Goal: Communication & Community: Ask a question

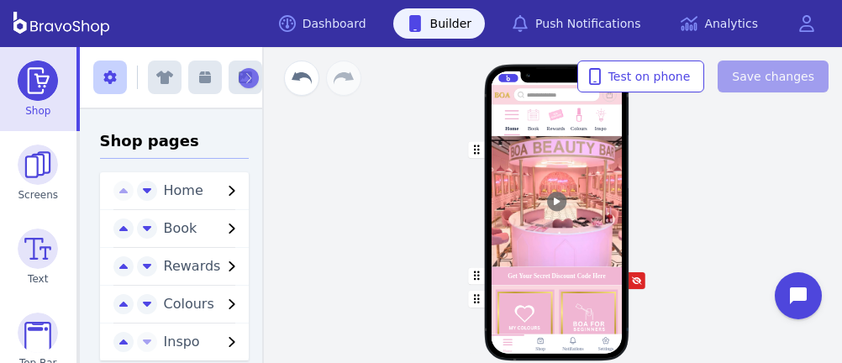
click at [514, 170] on div "button" at bounding box center [556, 201] width 131 height 131
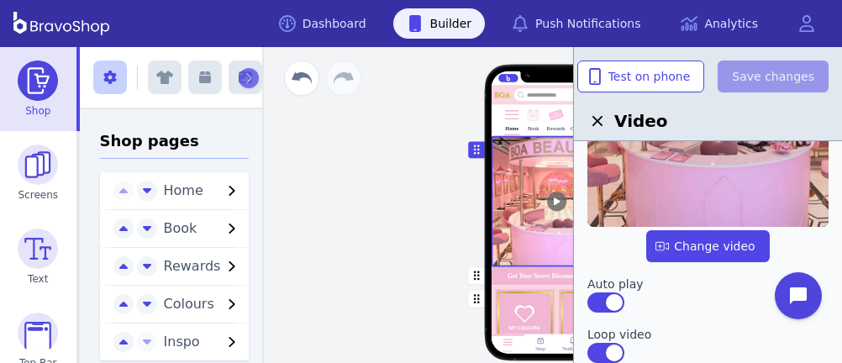
scroll to position [224, 0]
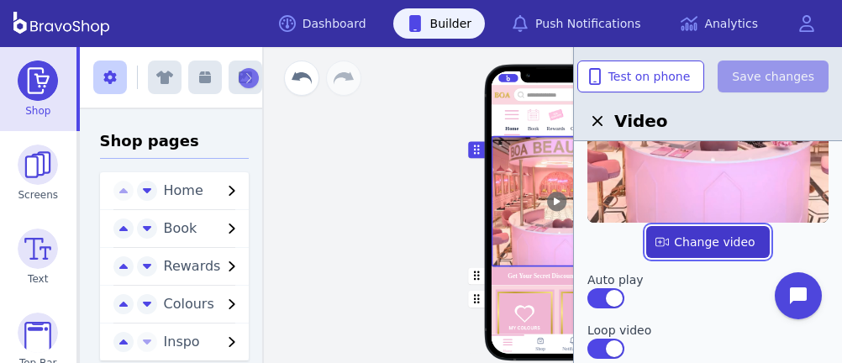
click at [698, 247] on label "button" at bounding box center [707, 242] width 123 height 32
click at [0, 0] on input "file" at bounding box center [0, 0] width 0 height 0
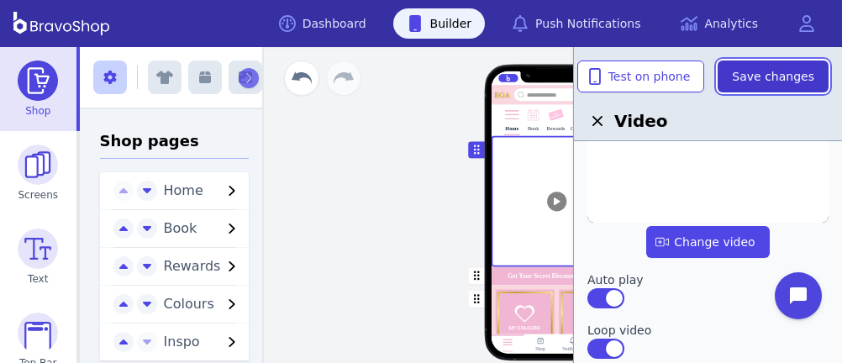
click at [767, 74] on span "Save changes" at bounding box center [773, 76] width 82 height 17
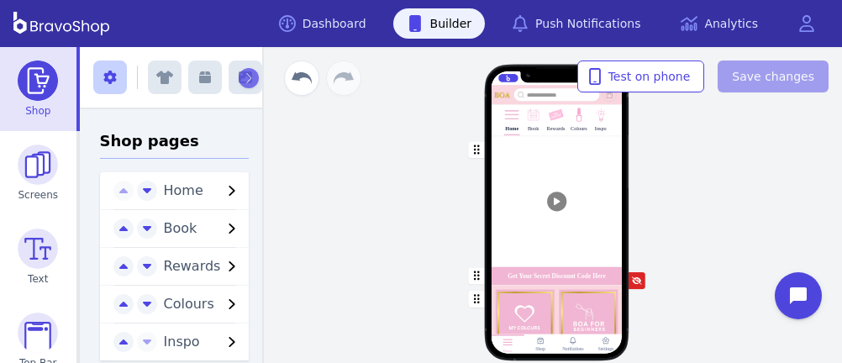
click at [578, 206] on div "button" at bounding box center [556, 201] width 131 height 131
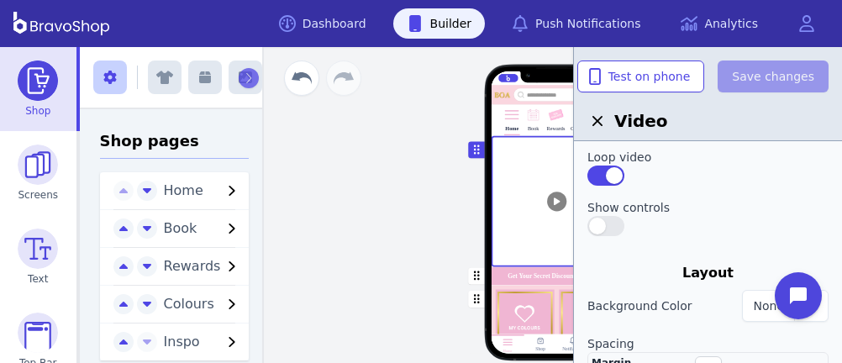
scroll to position [261, 0]
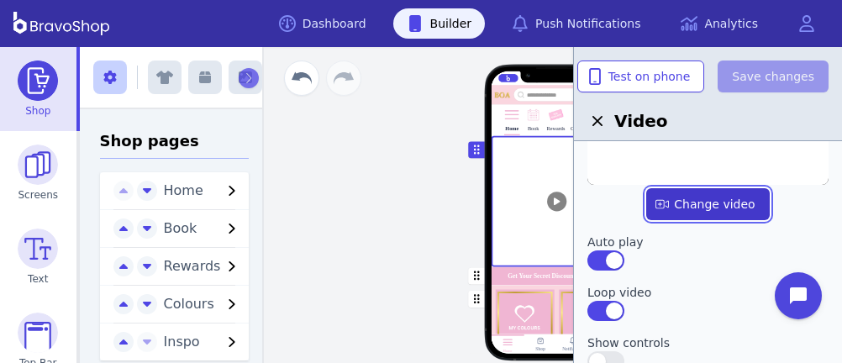
click at [709, 204] on label "button" at bounding box center [707, 204] width 123 height 32
click at [0, 0] on input "file" at bounding box center [0, 0] width 0 height 0
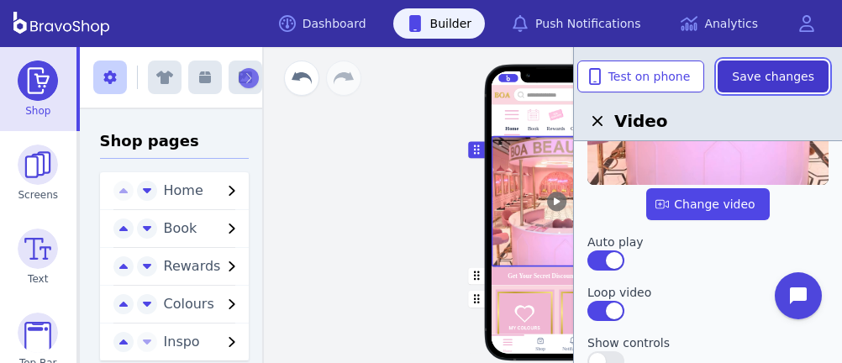
click at [750, 72] on span "Save changes" at bounding box center [773, 76] width 82 height 17
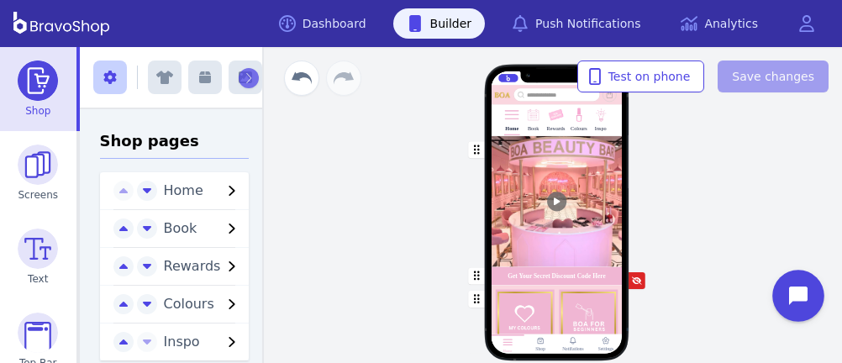
click at [801, 293] on icon "Open chat widget" at bounding box center [808, 296] width 26 height 26
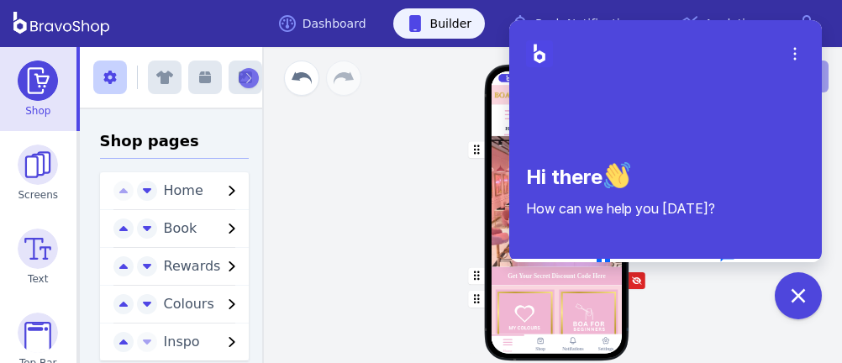
click at [709, 259] on button "Chat" at bounding box center [727, 262] width 121 height 35
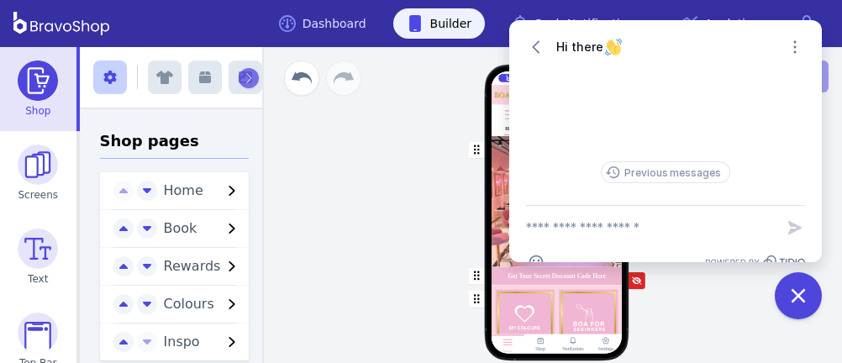
click at [656, 217] on textarea "New message" at bounding box center [650, 228] width 249 height 44
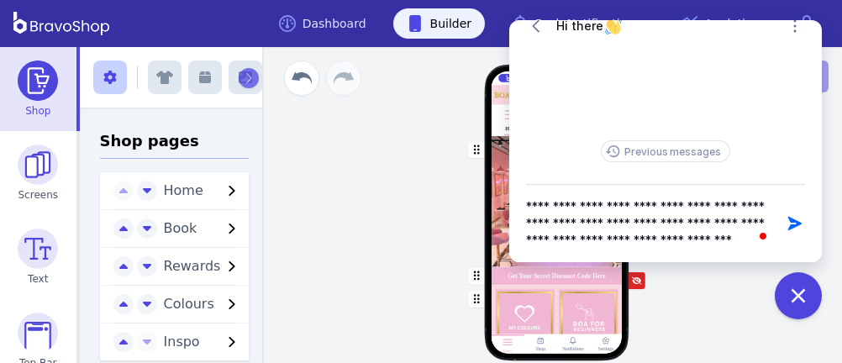
scroll to position [1, 0]
type textarea "**********"
click at [793, 223] on icon "button" at bounding box center [795, 223] width 17 height 17
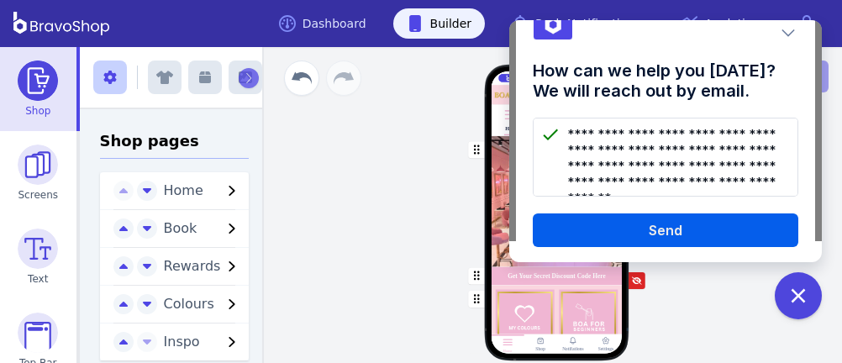
click at [714, 225] on button "Send" at bounding box center [666, 230] width 266 height 34
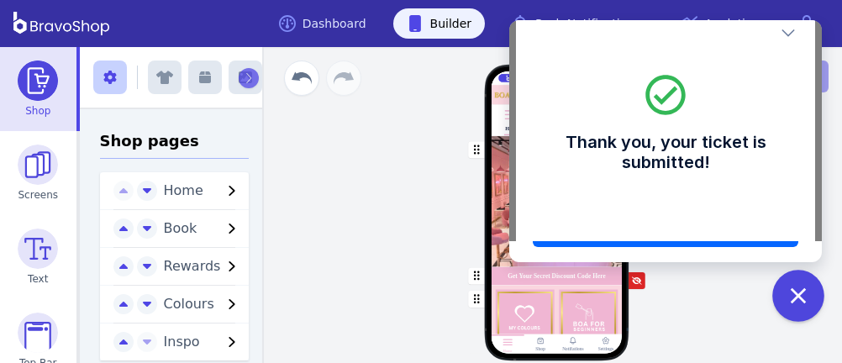
click at [811, 288] on button "Close chat widget" at bounding box center [798, 296] width 52 height 52
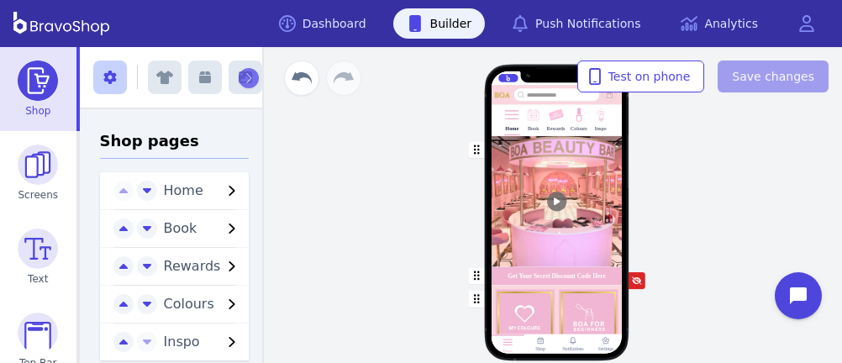
click at [526, 276] on div "button" at bounding box center [556, 275] width 131 height 18
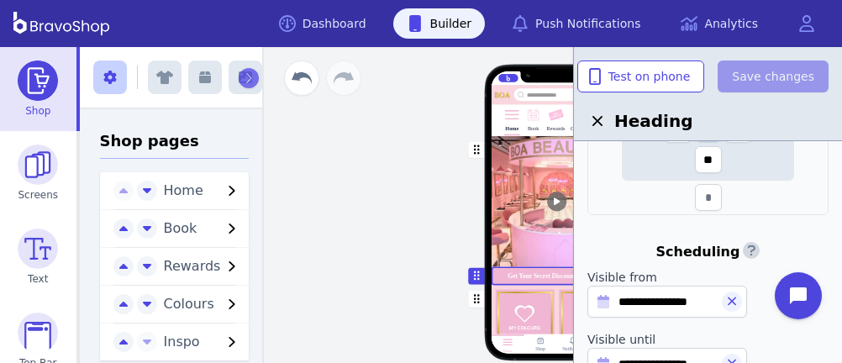
scroll to position [792, 0]
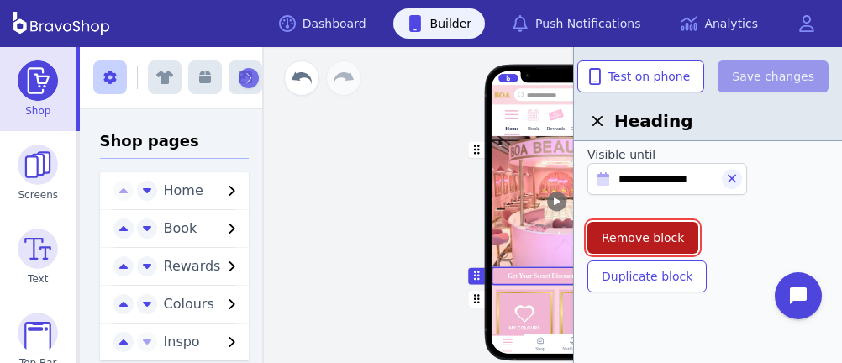
click at [631, 232] on span "Remove block" at bounding box center [643, 237] width 82 height 17
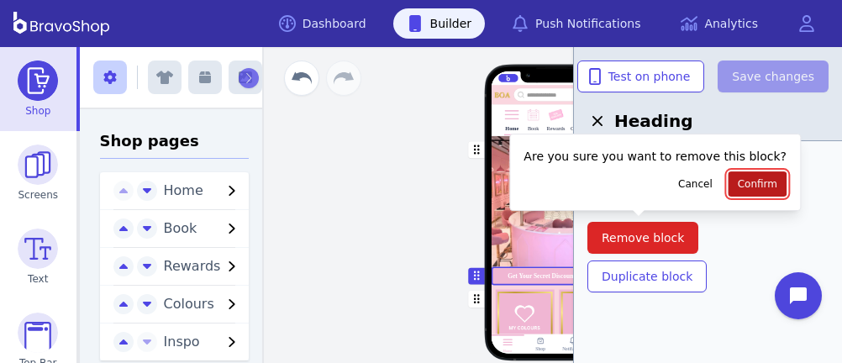
click at [738, 186] on span "Confirm" at bounding box center [757, 183] width 39 height 13
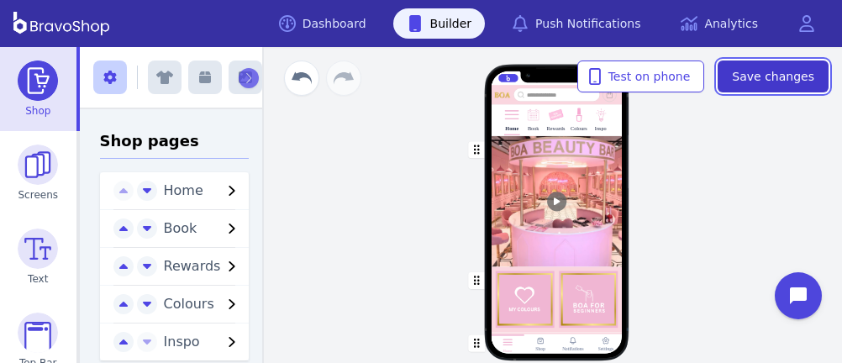
click at [778, 68] on span "Save changes" at bounding box center [773, 76] width 82 height 17
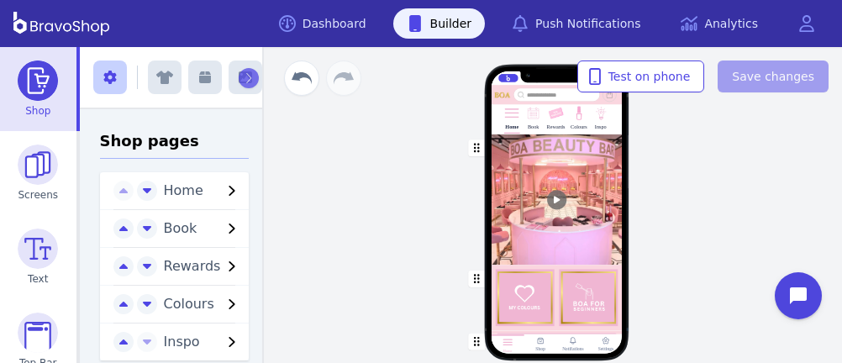
scroll to position [0, 0]
